Goal: Go to known website: Go to known website

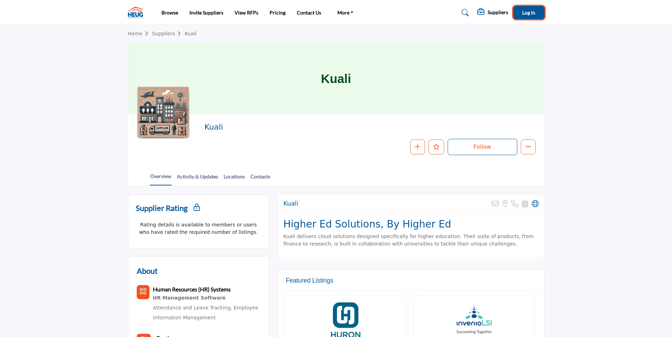
click at [529, 11] on span "Log In" at bounding box center [528, 13] width 13 height 6
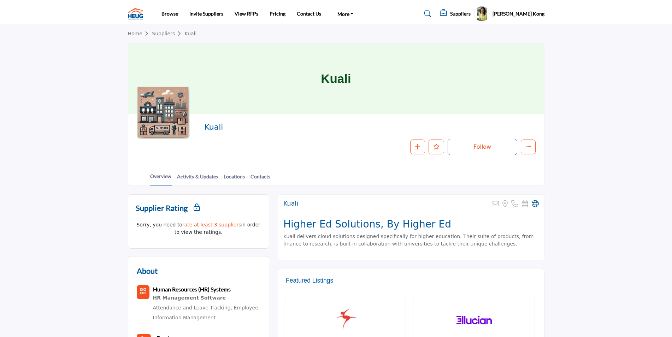
click at [130, 13] on img at bounding box center [137, 14] width 19 height 12
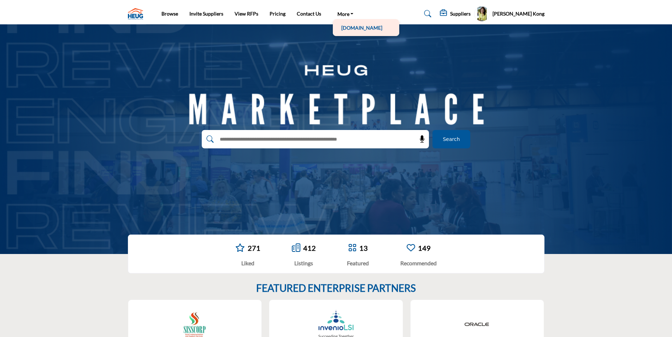
click at [350, 27] on link "[DOMAIN_NAME]" at bounding box center [365, 28] width 59 height 10
